Goal: Navigation & Orientation: Find specific page/section

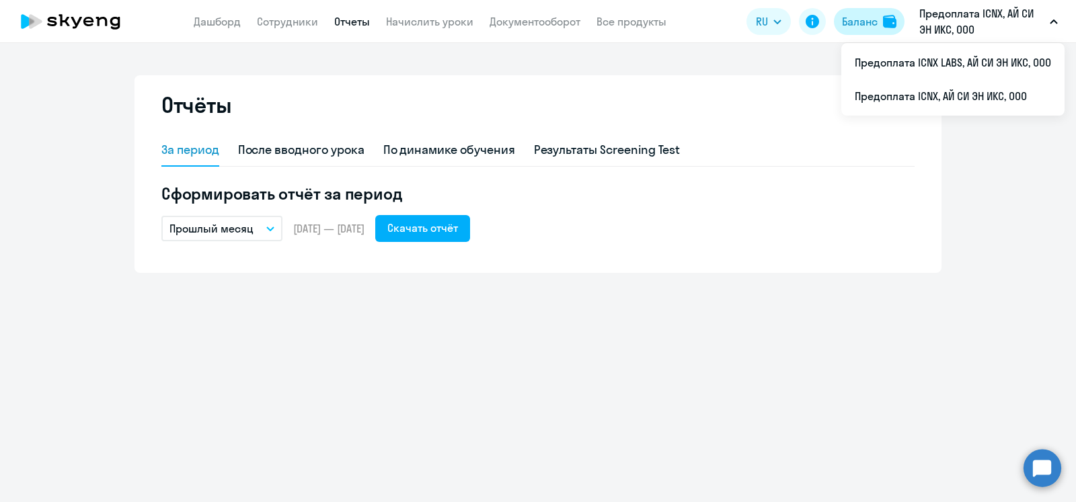
click at [865, 16] on div "Баланс" at bounding box center [860, 21] width 36 height 16
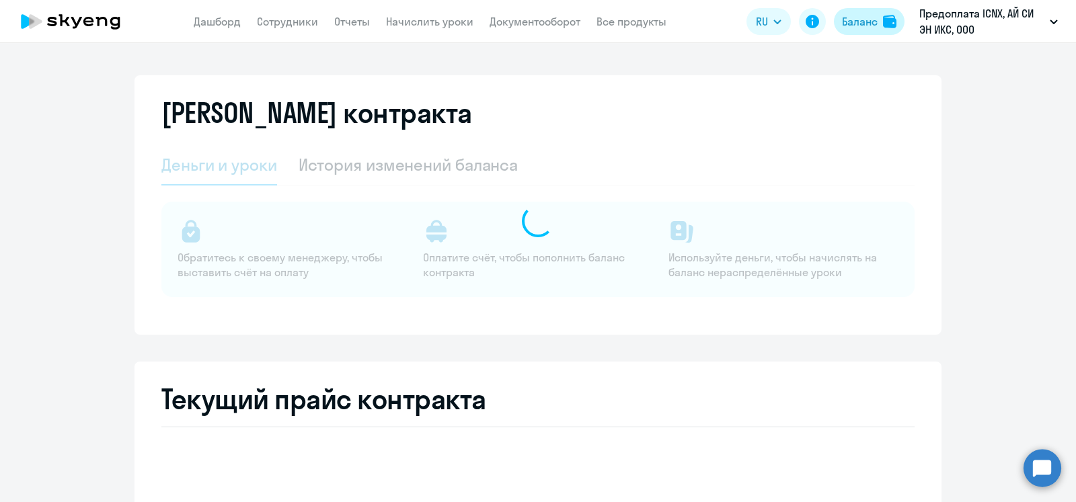
select select "english_adult_not_native_speaker"
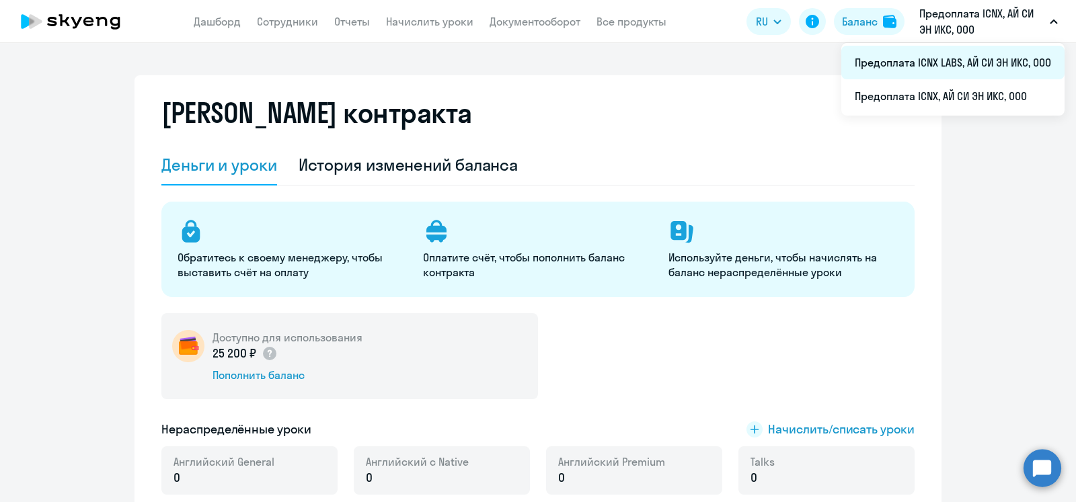
click at [964, 68] on li "Предоплата ICNX LABS, АЙ СИ ЭН ИКС, ООО" at bounding box center [953, 63] width 223 height 34
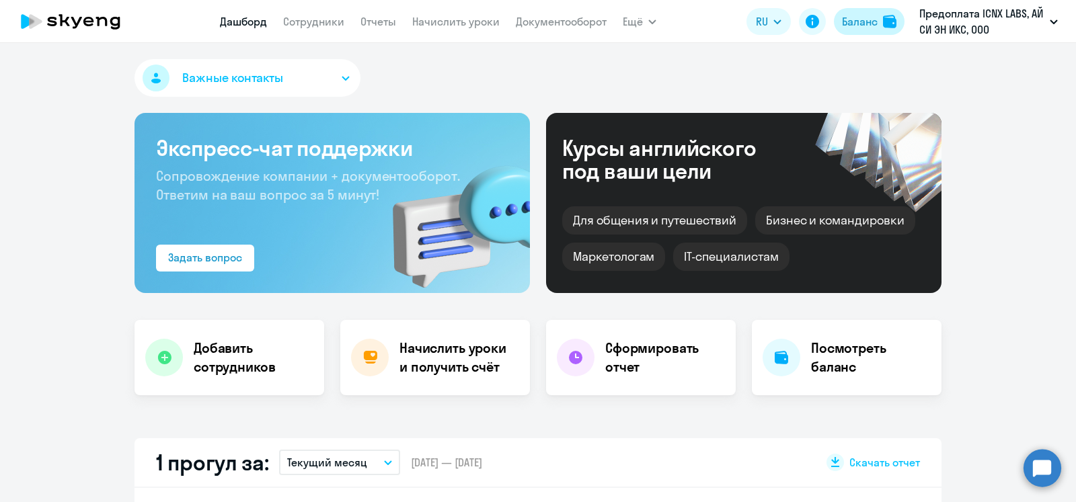
click at [872, 22] on div "Баланс" at bounding box center [860, 21] width 36 height 16
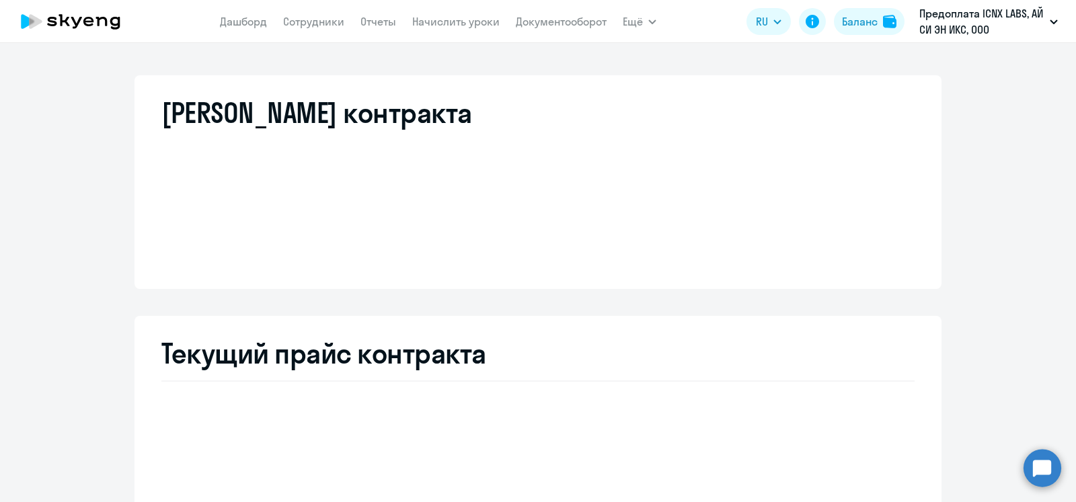
select select "english_adult_not_native_speaker"
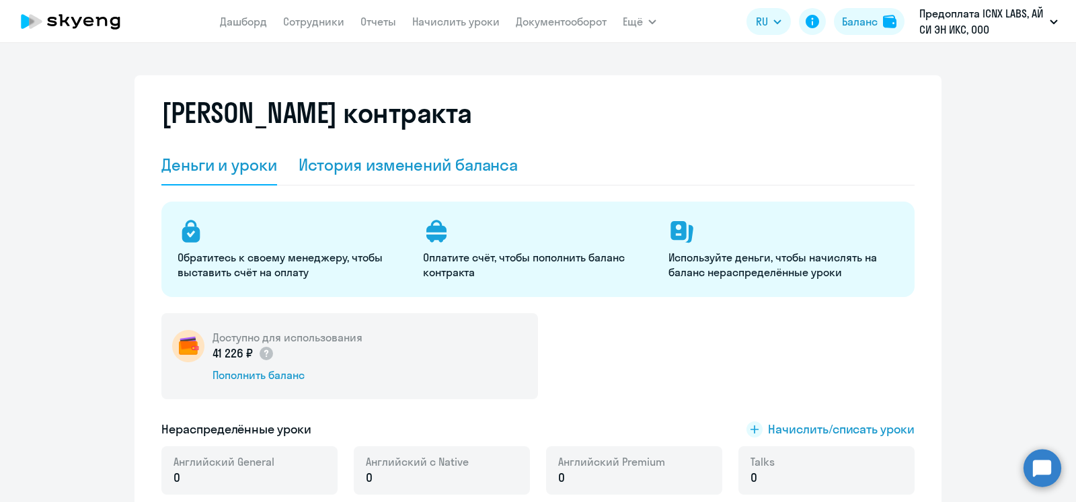
click at [449, 161] on div "История изменений баланса" at bounding box center [409, 165] width 220 height 22
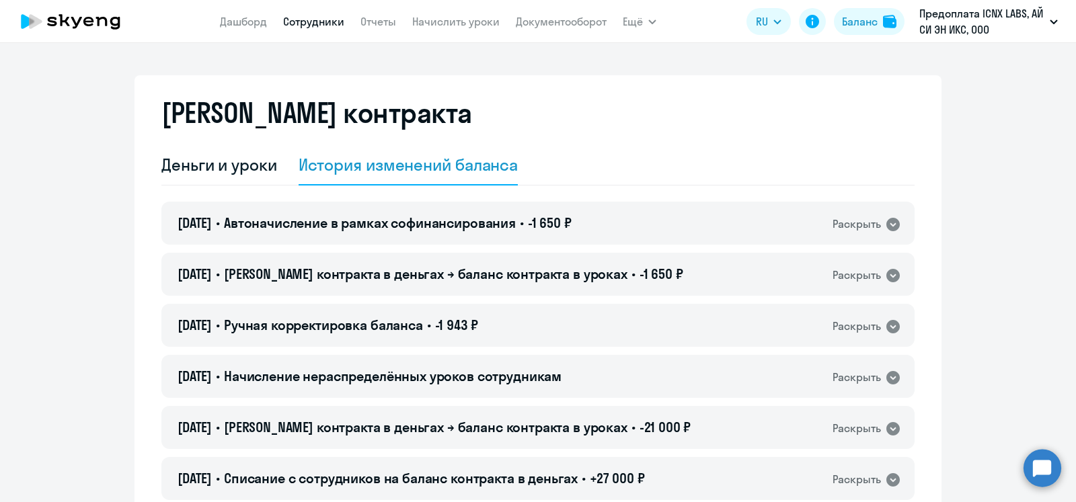
click at [307, 20] on link "Сотрудники" at bounding box center [313, 21] width 61 height 13
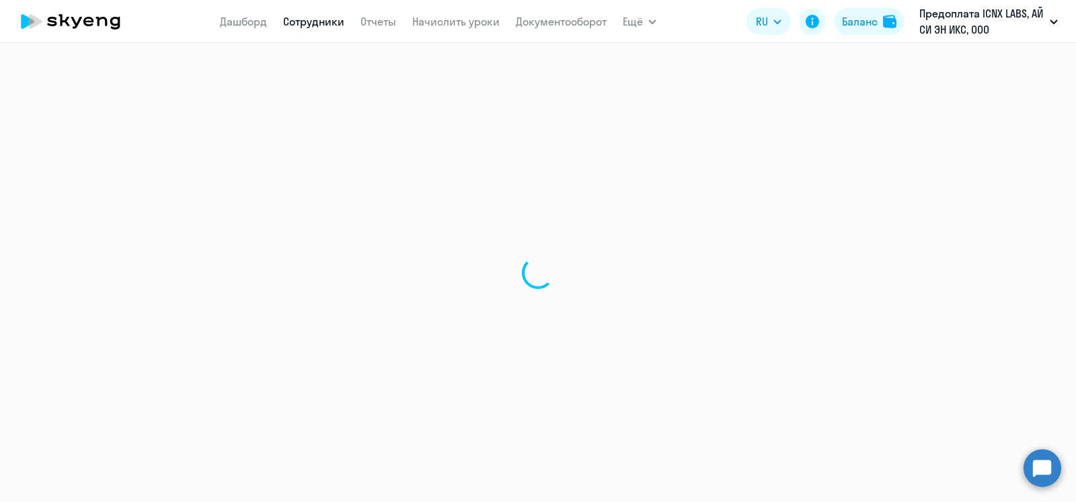
select select "30"
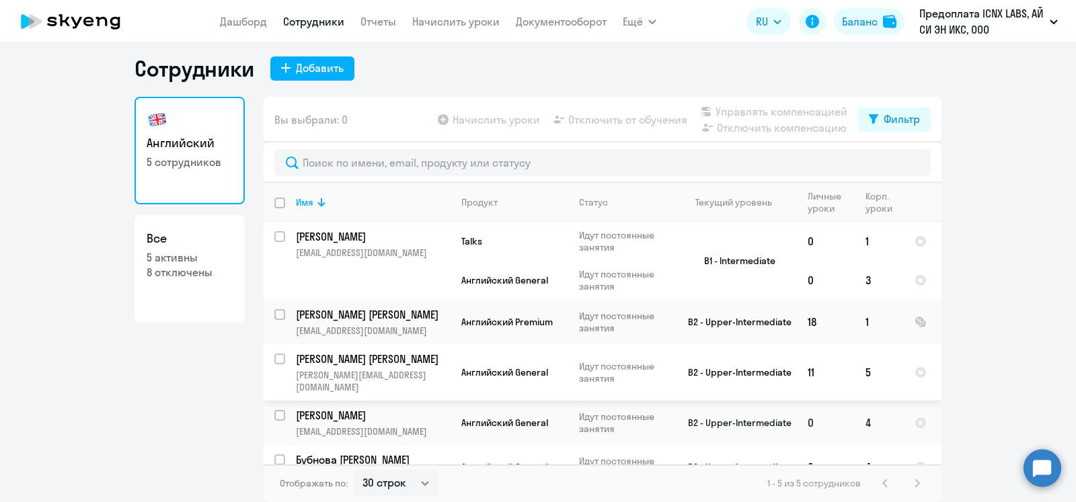
scroll to position [13, 0]
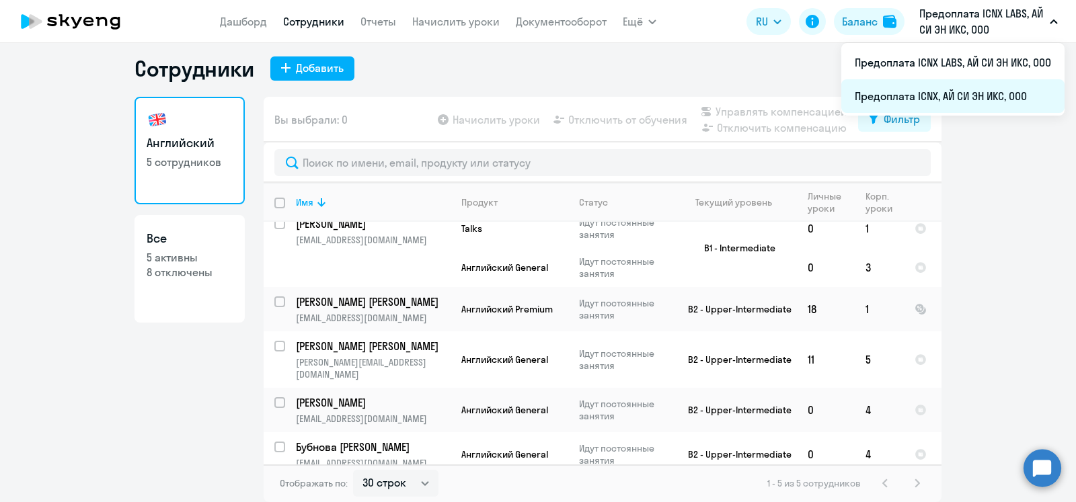
click at [948, 94] on li "Предоплата ICNX, АЙ СИ ЭН ИКС, ООО" at bounding box center [953, 96] width 223 height 34
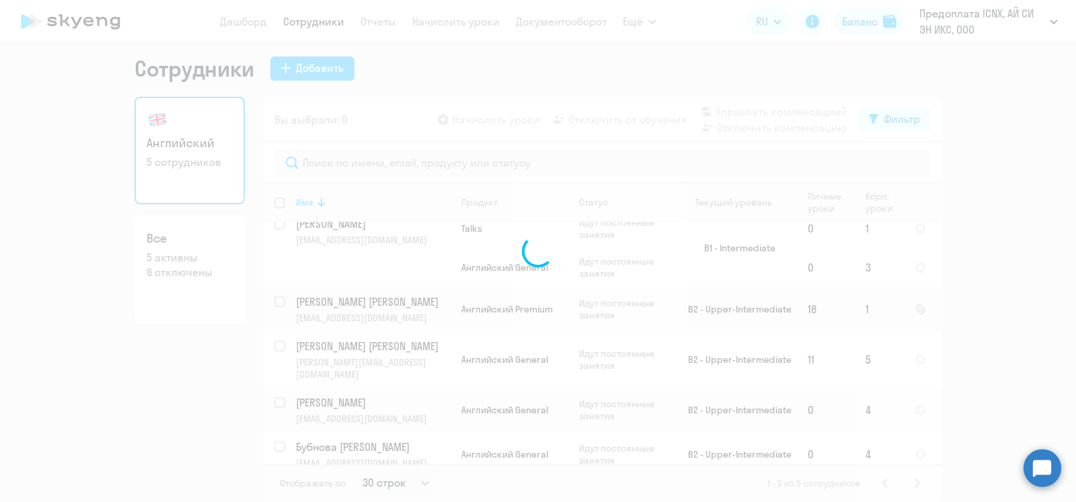
scroll to position [8, 0]
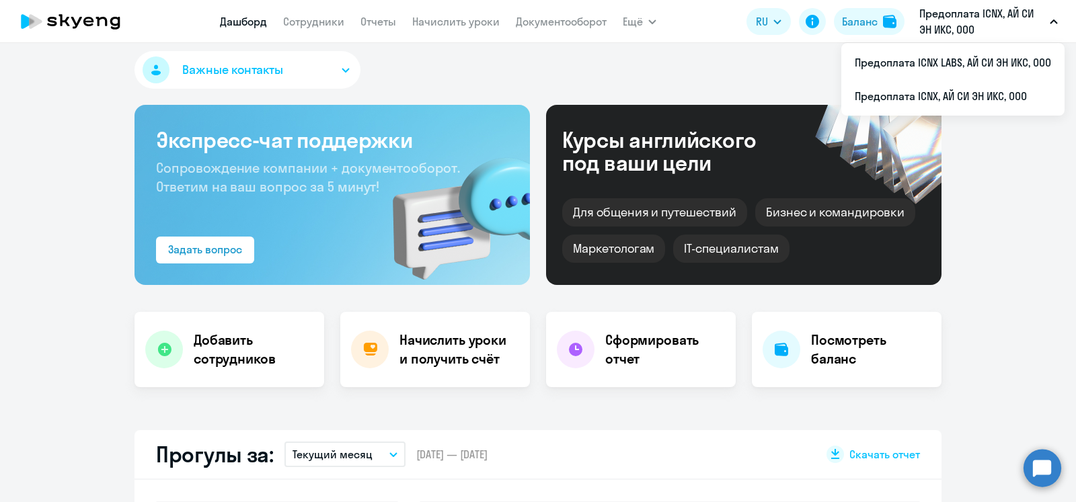
select select "30"
click at [316, 24] on link "Сотрудники" at bounding box center [313, 21] width 61 height 13
select select "30"
